Goal: Task Accomplishment & Management: Complete application form

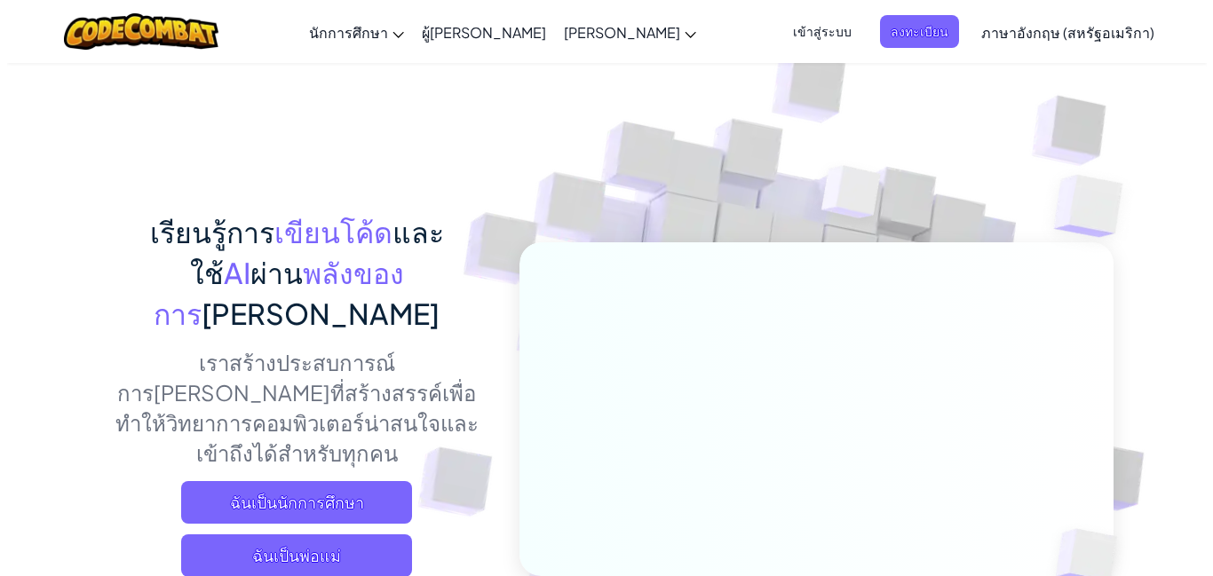
scroll to position [89, 0]
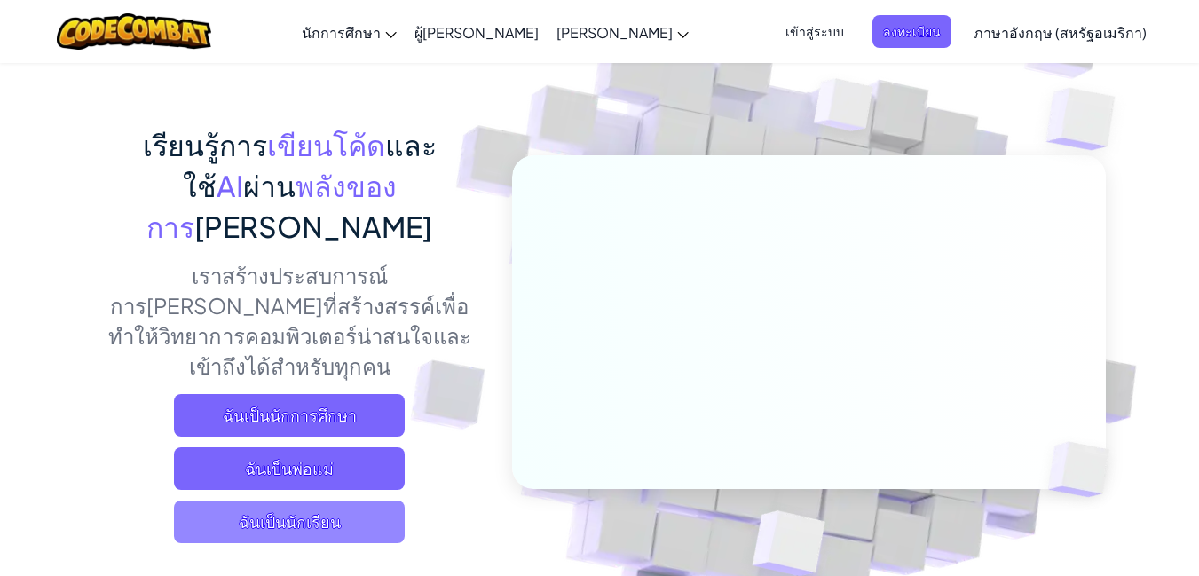
click at [311, 511] on font "ฉันเป็นนักเรียน" at bounding box center [290, 521] width 102 height 20
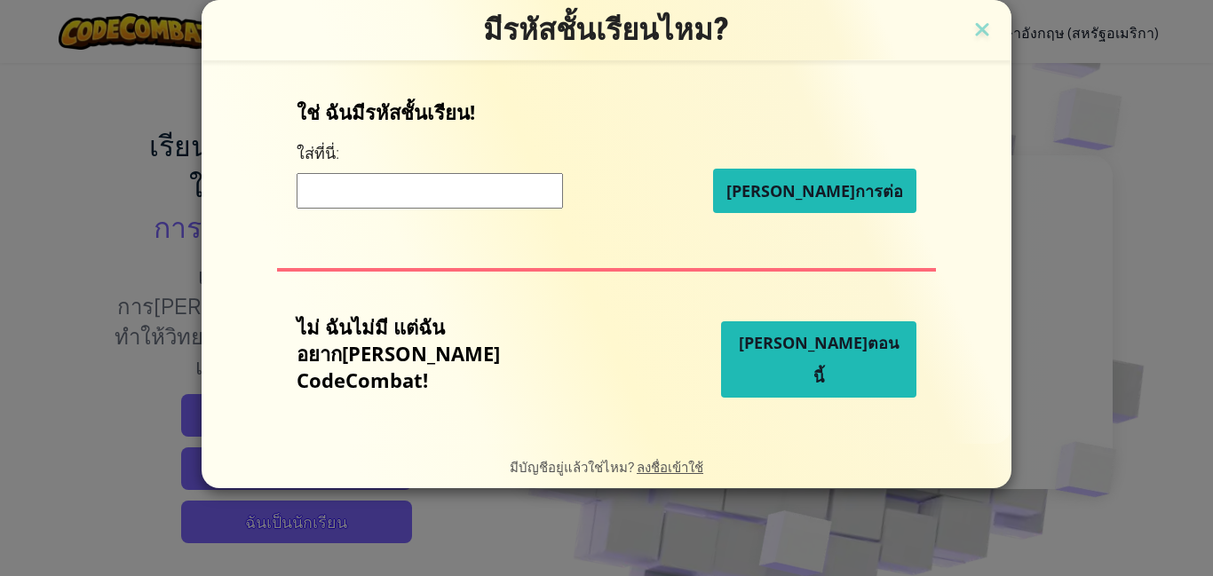
click at [462, 195] on input at bounding box center [430, 191] width 266 height 36
click at [431, 193] on input at bounding box center [430, 191] width 266 height 36
click at [970, 20] on img at bounding box center [981, 31] width 23 height 27
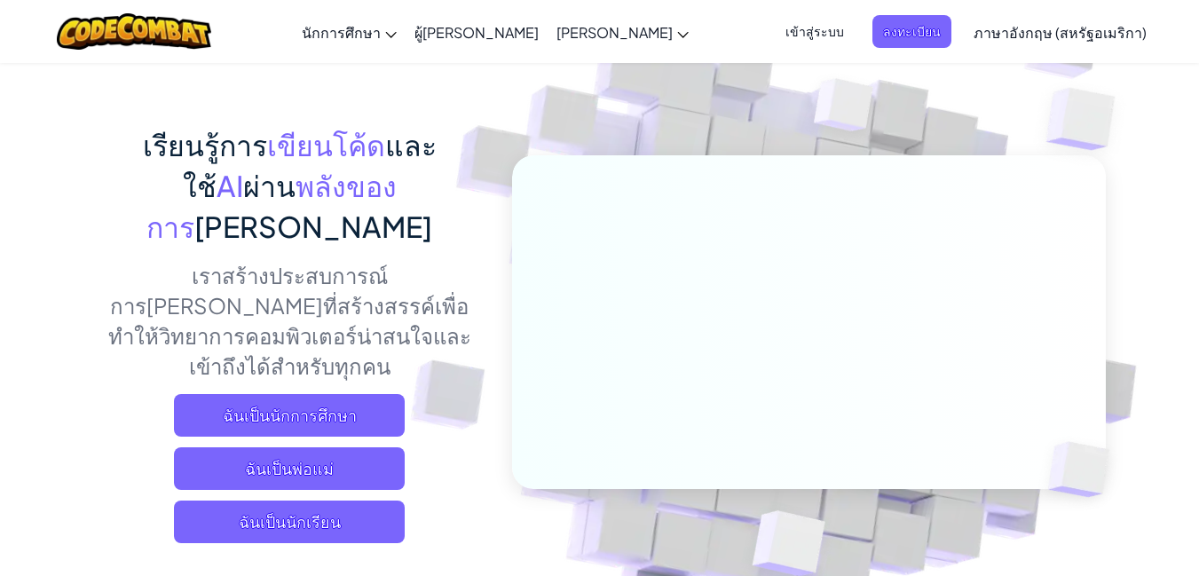
click at [805, 31] on font "เข้าสู่ระบบ" at bounding box center [815, 31] width 59 height 16
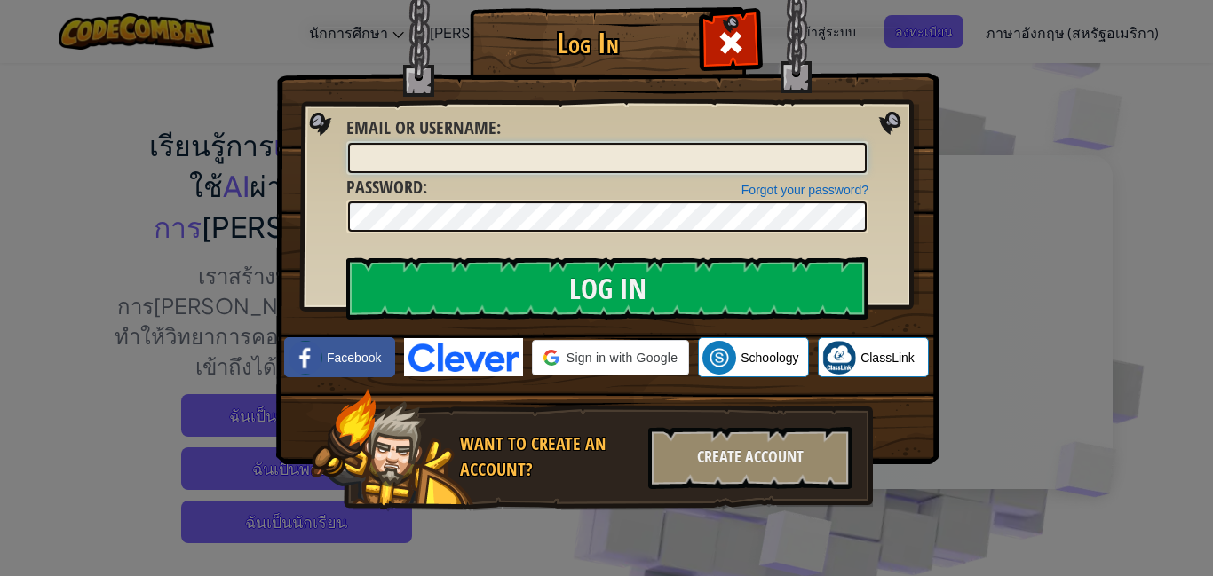
type input "2033N"
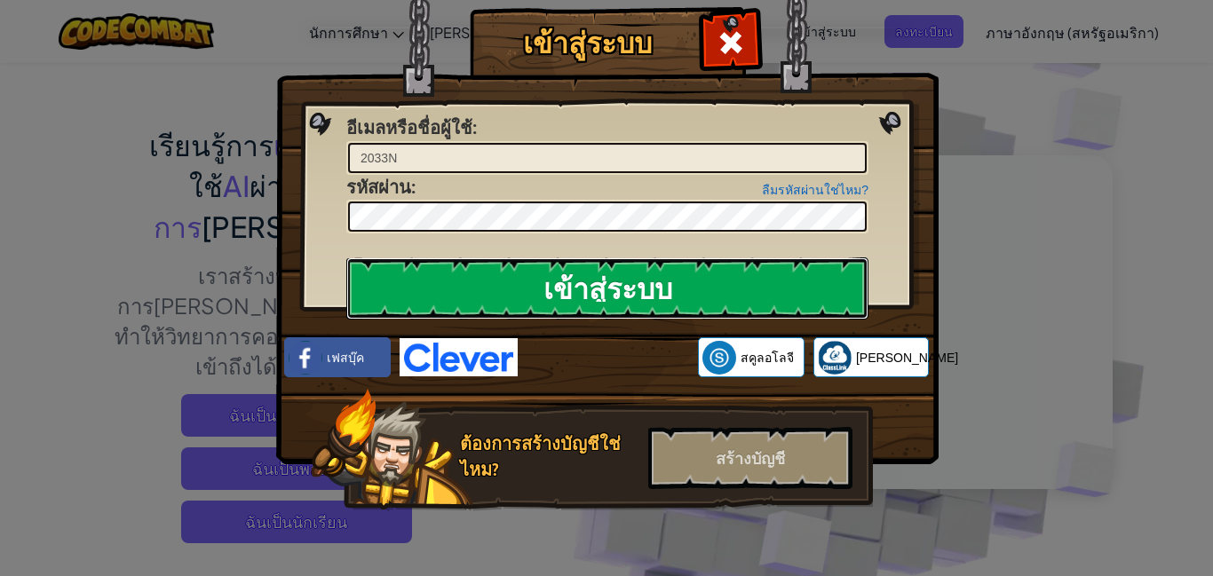
click at [551, 278] on input "เข้าสู่ระบบ" at bounding box center [607, 288] width 522 height 62
